Goal: Task Accomplishment & Management: Use online tool/utility

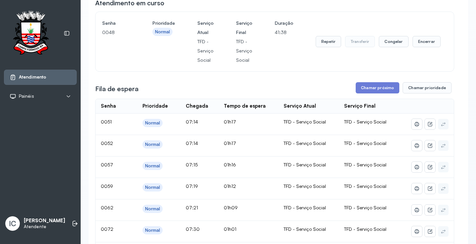
scroll to position [60, 0]
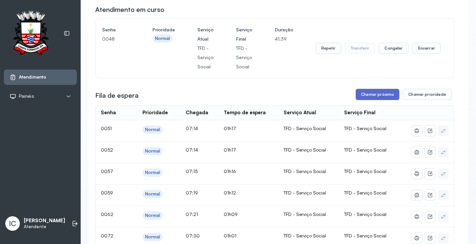
click at [382, 96] on button "Chamar próximo" at bounding box center [378, 94] width 44 height 11
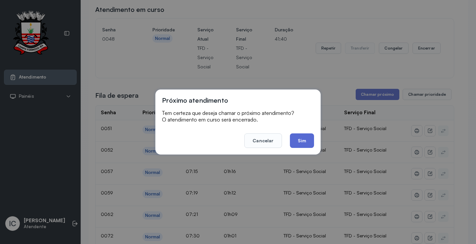
click at [296, 140] on button "Sim" at bounding box center [302, 141] width 24 height 15
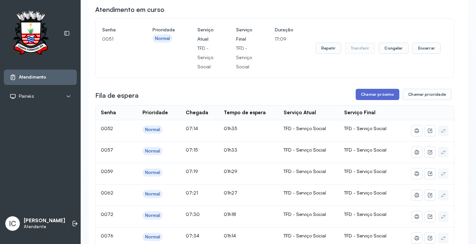
click at [361, 93] on button "Chamar próximo" at bounding box center [378, 94] width 44 height 11
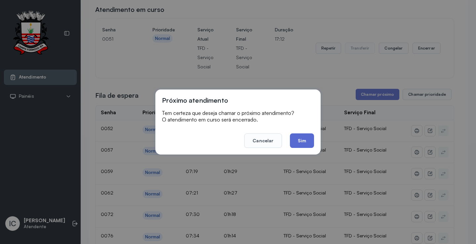
click at [303, 143] on button "Sim" at bounding box center [302, 141] width 24 height 15
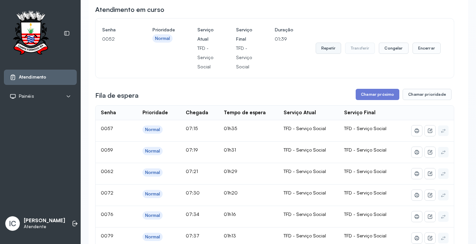
click at [325, 49] on button "Repetir" at bounding box center [328, 48] width 25 height 11
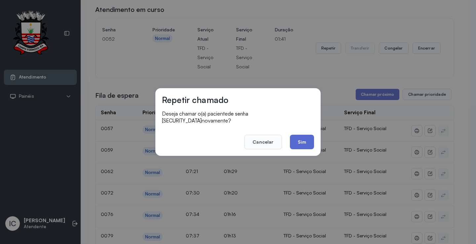
click at [305, 139] on button "Sim" at bounding box center [302, 142] width 24 height 15
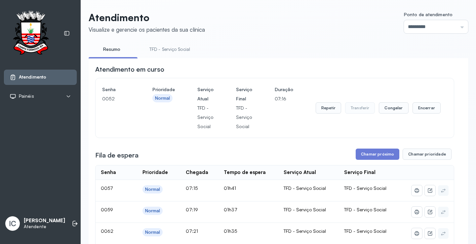
scroll to position [27, 0]
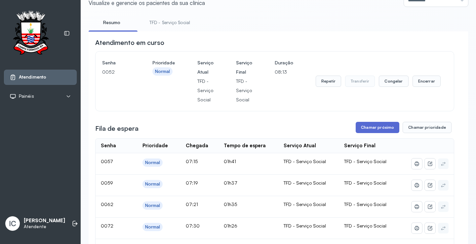
click at [380, 128] on button "Chamar próximo" at bounding box center [378, 127] width 44 height 11
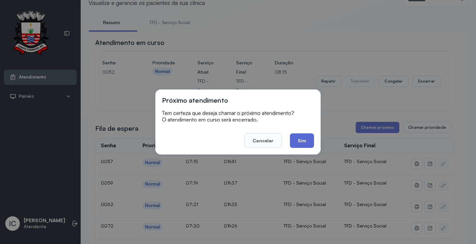
click at [307, 142] on button "Sim" at bounding box center [302, 141] width 24 height 15
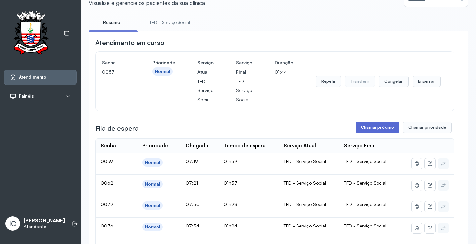
click at [360, 127] on button "Chamar próximo" at bounding box center [378, 127] width 44 height 11
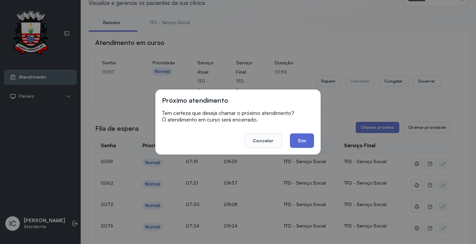
click at [309, 143] on button "Sim" at bounding box center [302, 141] width 24 height 15
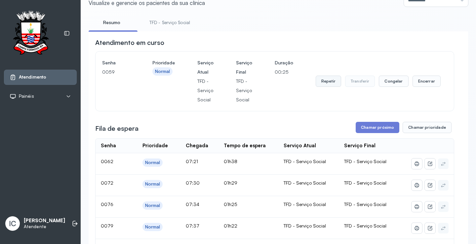
click at [324, 83] on button "Repetir" at bounding box center [328, 81] width 25 height 11
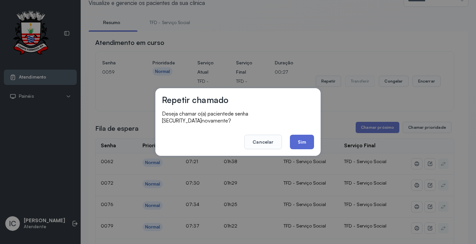
click at [306, 139] on button "Sim" at bounding box center [302, 142] width 24 height 15
